Goal: Navigation & Orientation: Find specific page/section

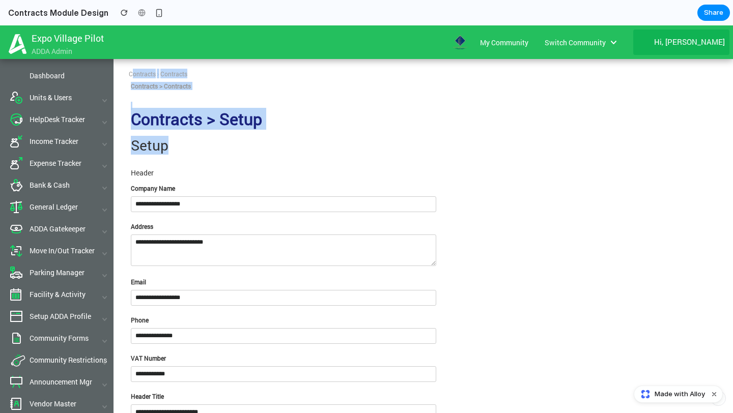
drag, startPoint x: 131, startPoint y: 70, endPoint x: 168, endPoint y: 154, distance: 92.0
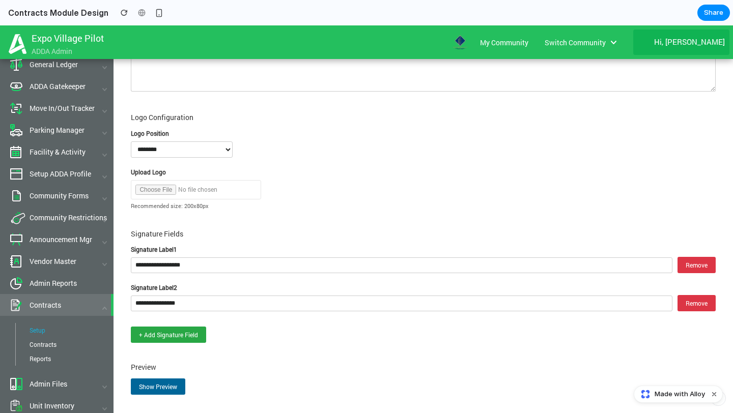
scroll to position [524, 0]
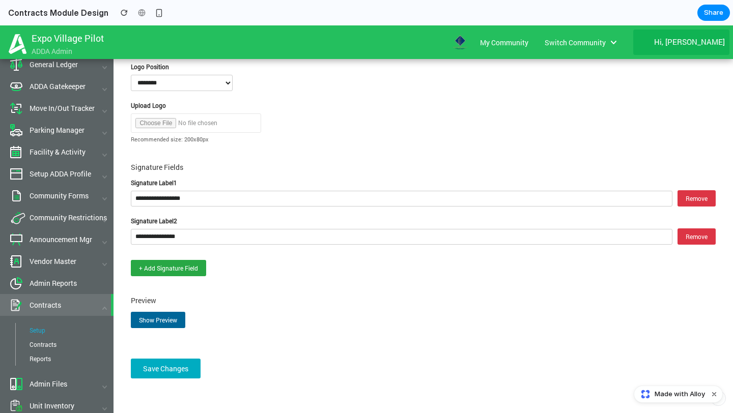
click at [154, 313] on button "Show Preview" at bounding box center [158, 320] width 54 height 16
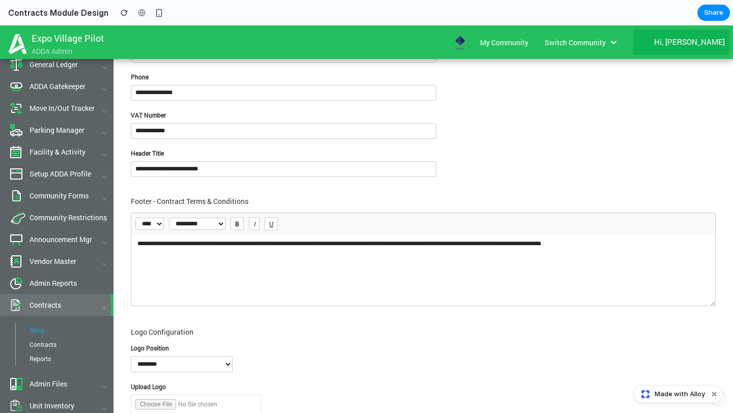
scroll to position [0, 0]
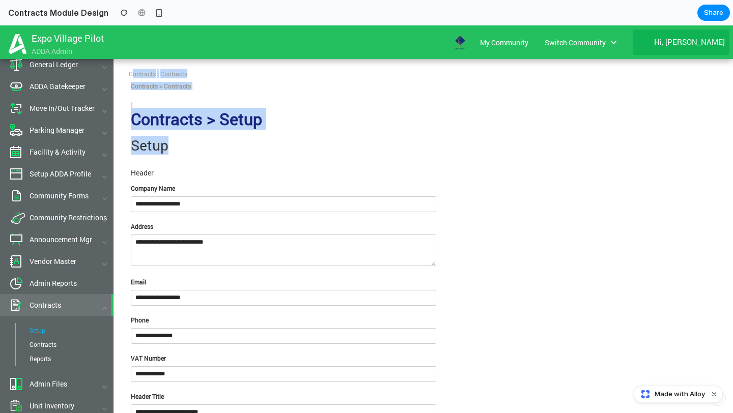
drag, startPoint x: 168, startPoint y: 142, endPoint x: 130, endPoint y: 69, distance: 82.4
copy tbody "Contracts Contracts Contracts > Contracts Contracts > Setup Setup"
